Goal: Task Accomplishment & Management: Use online tool/utility

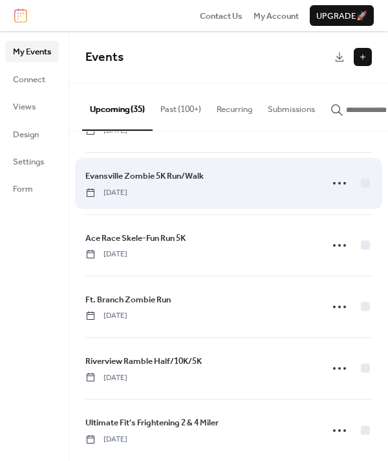
scroll to position [1043, 0]
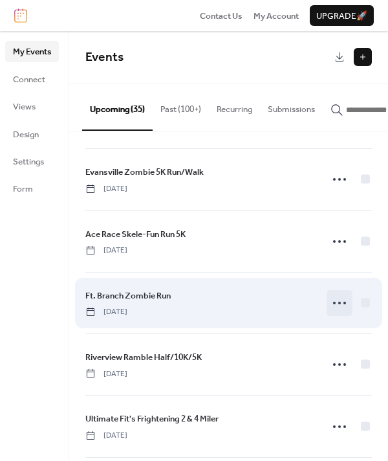
click at [338, 304] on circle at bounding box center [339, 302] width 3 height 3
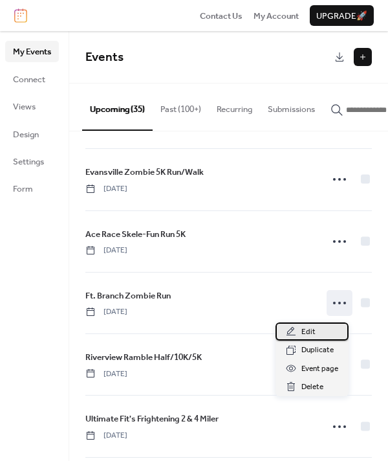
click at [305, 331] on span "Edit" at bounding box center [308, 331] width 14 height 13
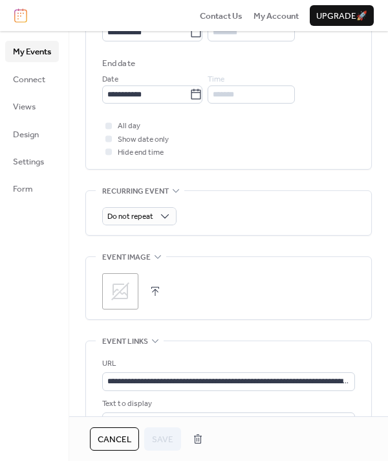
scroll to position [500, 0]
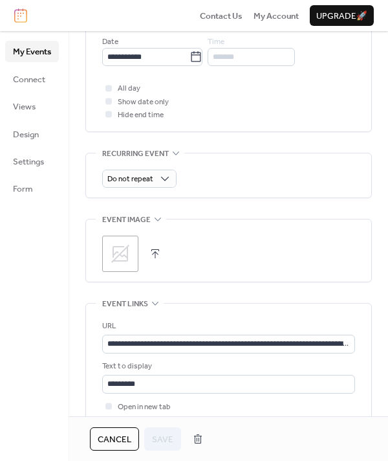
click at [153, 250] on button "button" at bounding box center [155, 253] width 18 height 18
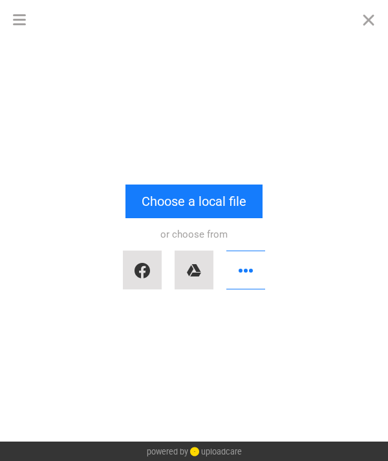
scroll to position [0, 0]
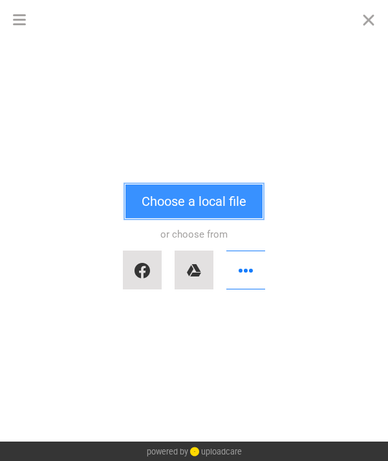
click at [168, 198] on button "Choose a local file" at bounding box center [193, 201] width 137 height 34
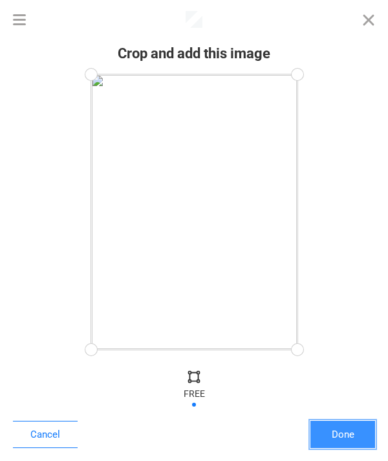
click at [334, 433] on button "Done" at bounding box center [342, 433] width 65 height 27
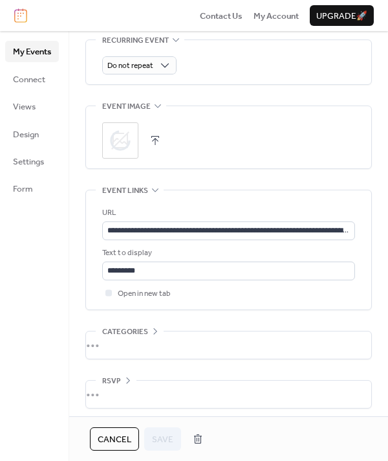
scroll to position [618, 0]
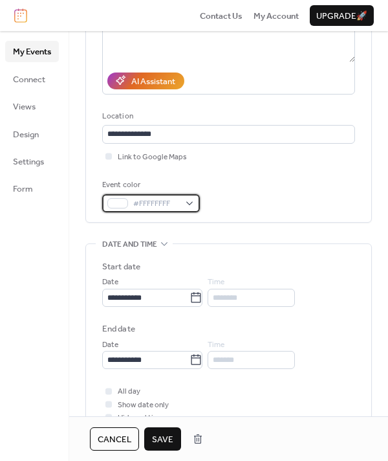
click at [167, 201] on span "#FFFFFFFF" at bounding box center [156, 203] width 46 height 13
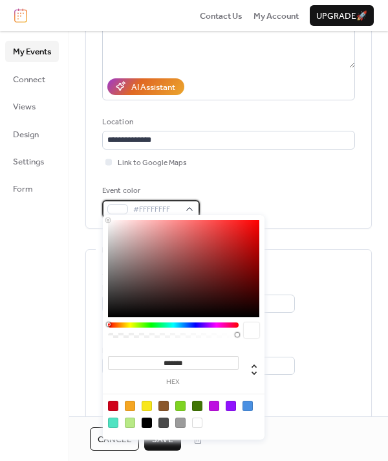
scroll to position [190, 0]
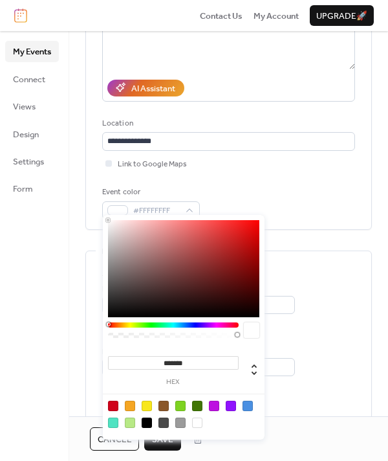
click at [153, 327] on div at bounding box center [173, 332] width 131 height 21
click at [147, 320] on div "******* hex" at bounding box center [184, 327] width 162 height 224
click at [180, 405] on div at bounding box center [180, 405] width 10 height 10
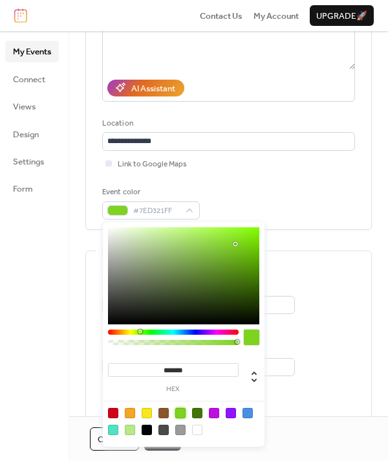
type input "*******"
click at [245, 231] on div at bounding box center [183, 275] width 151 height 97
click at [375, 167] on div "**********" at bounding box center [228, 378] width 319 height 931
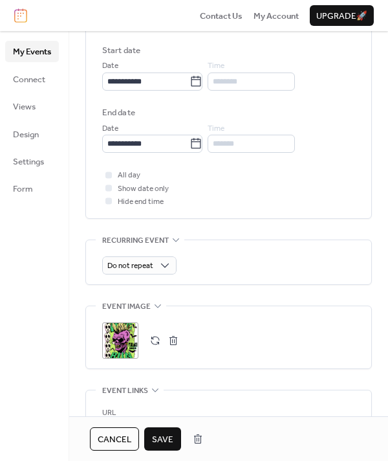
scroll to position [464, 0]
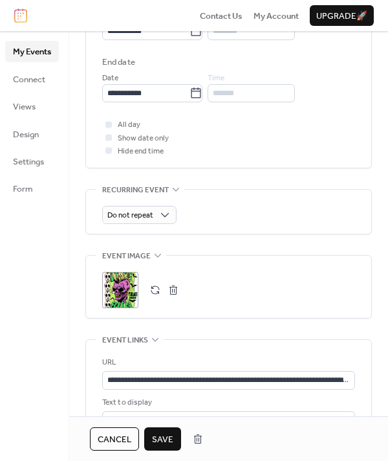
click at [158, 433] on span "Save" at bounding box center [162, 439] width 21 height 13
